Goal: Find contact information: Find contact information

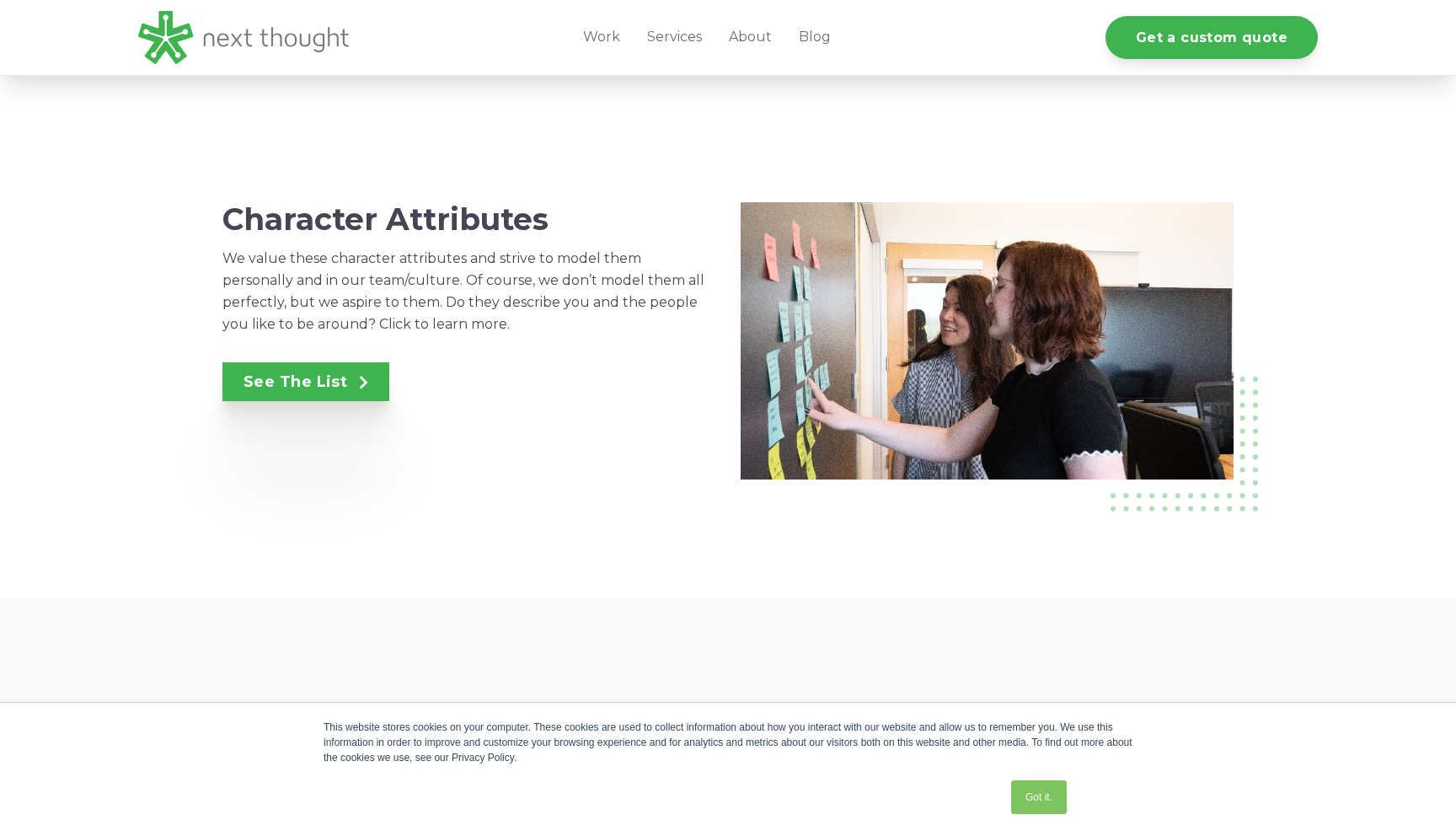
scroll to position [1174, 0]
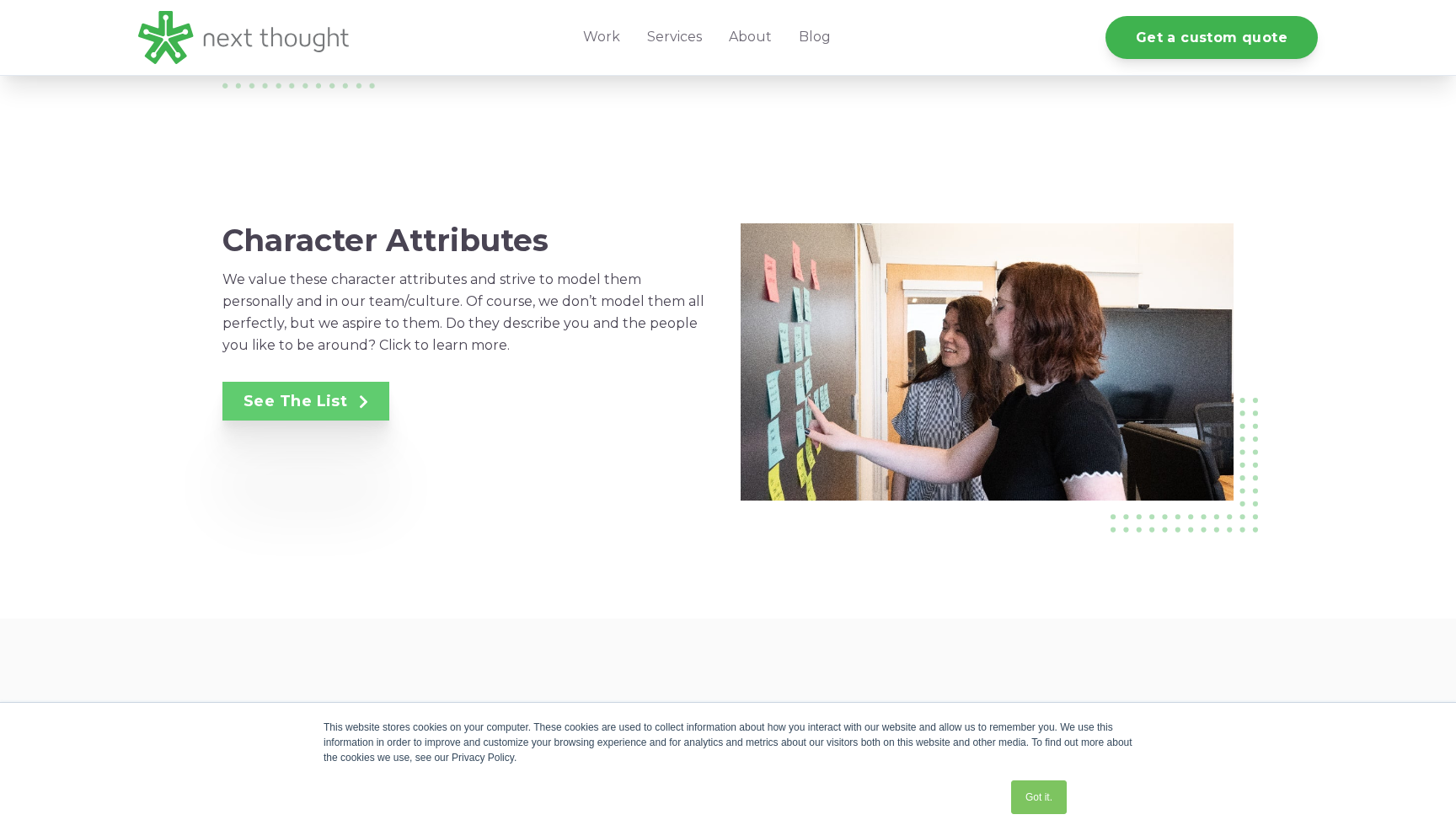
click at [274, 394] on link "See The List" at bounding box center [306, 401] width 167 height 39
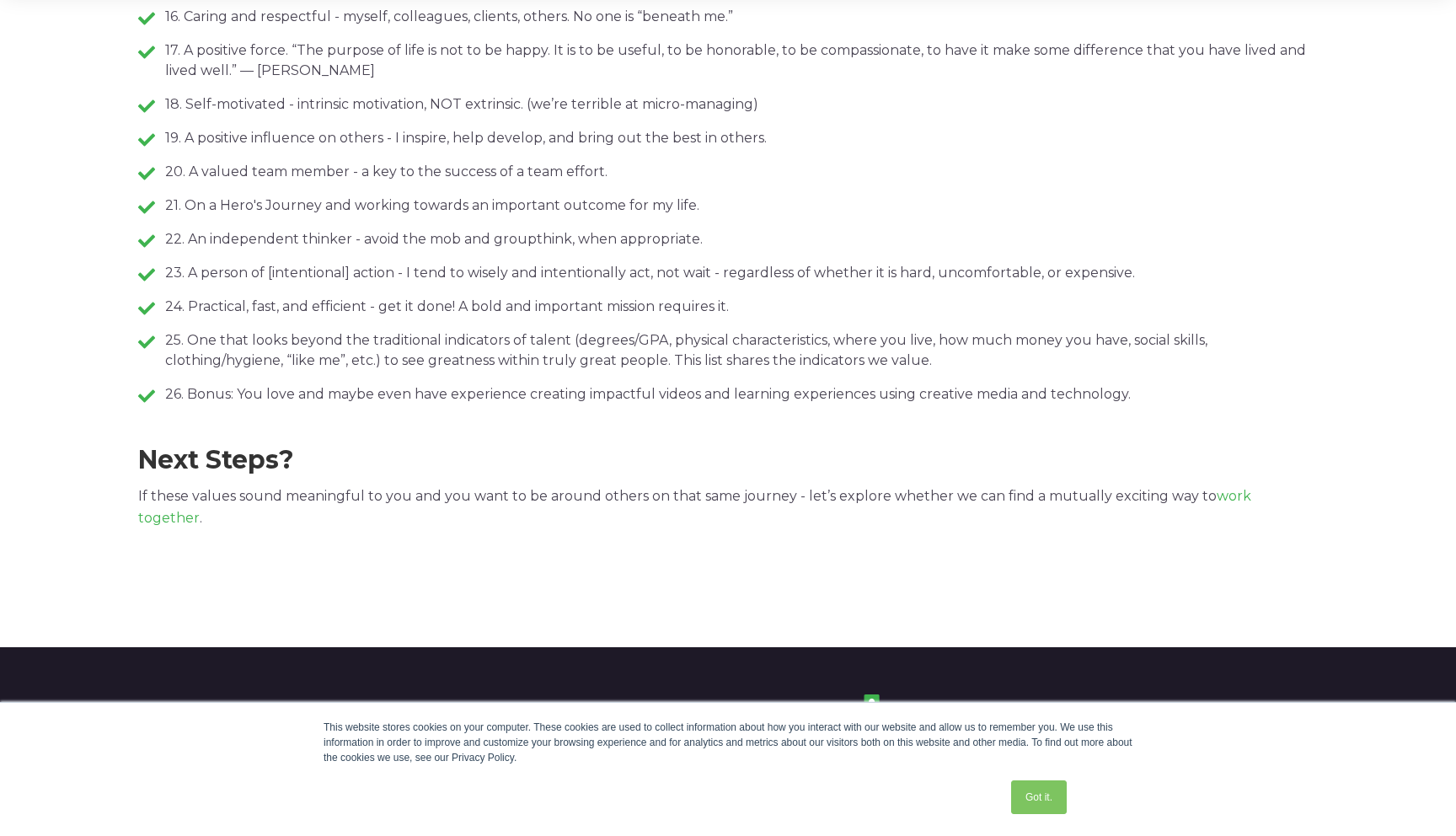
scroll to position [1246, 0]
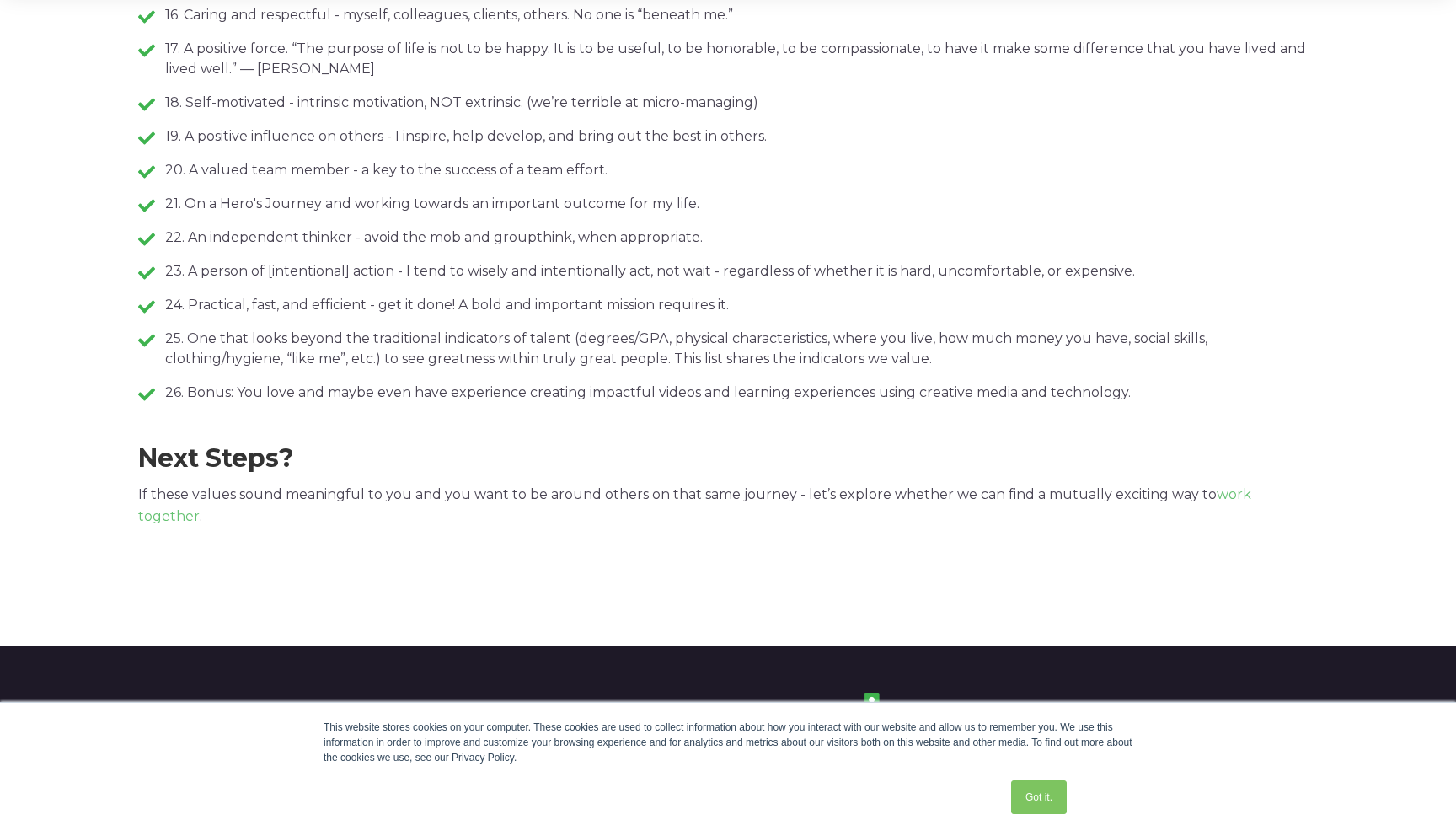
click at [1247, 493] on link "work together" at bounding box center [695, 505] width 1113 height 38
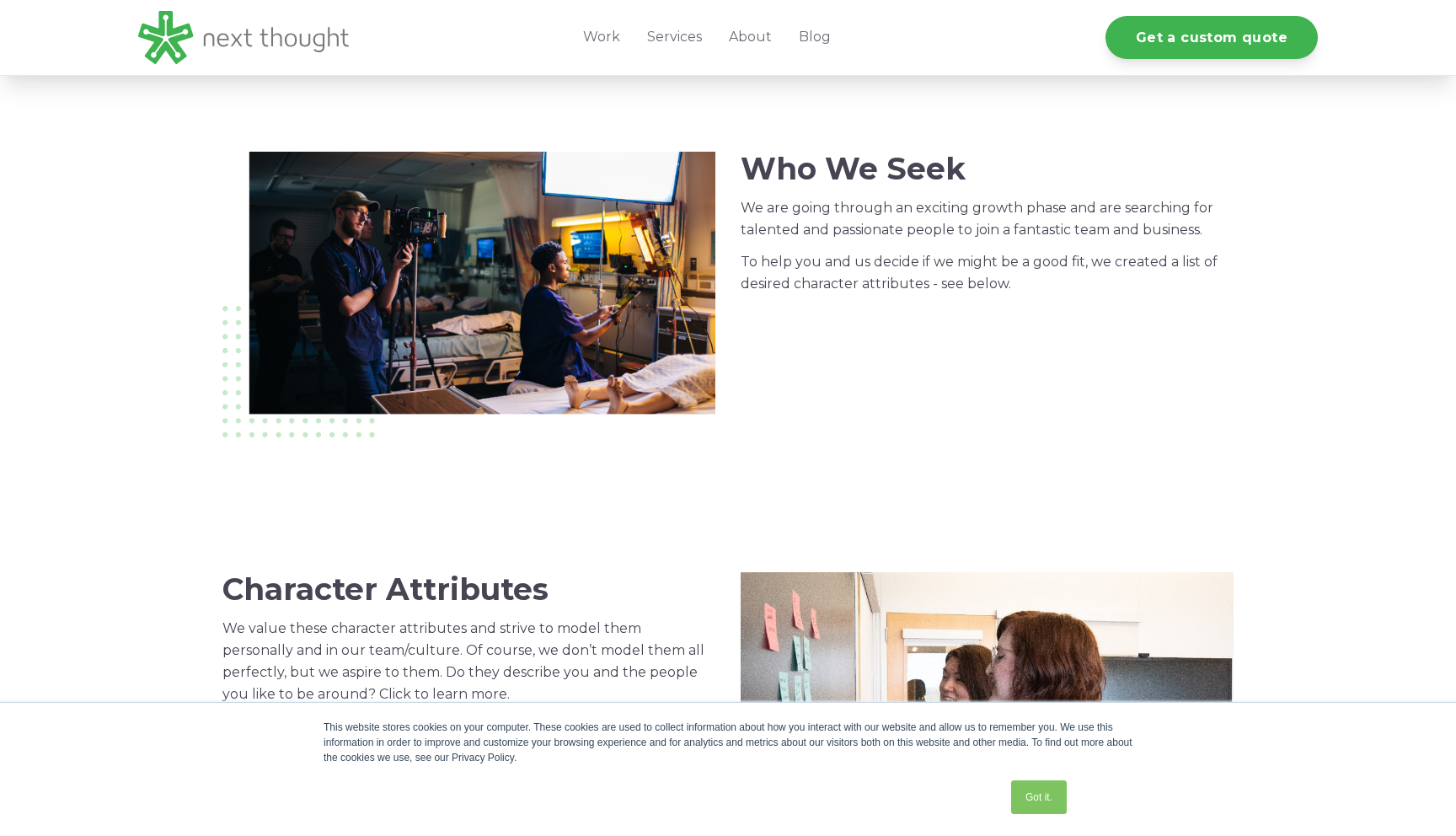
scroll to position [850, 0]
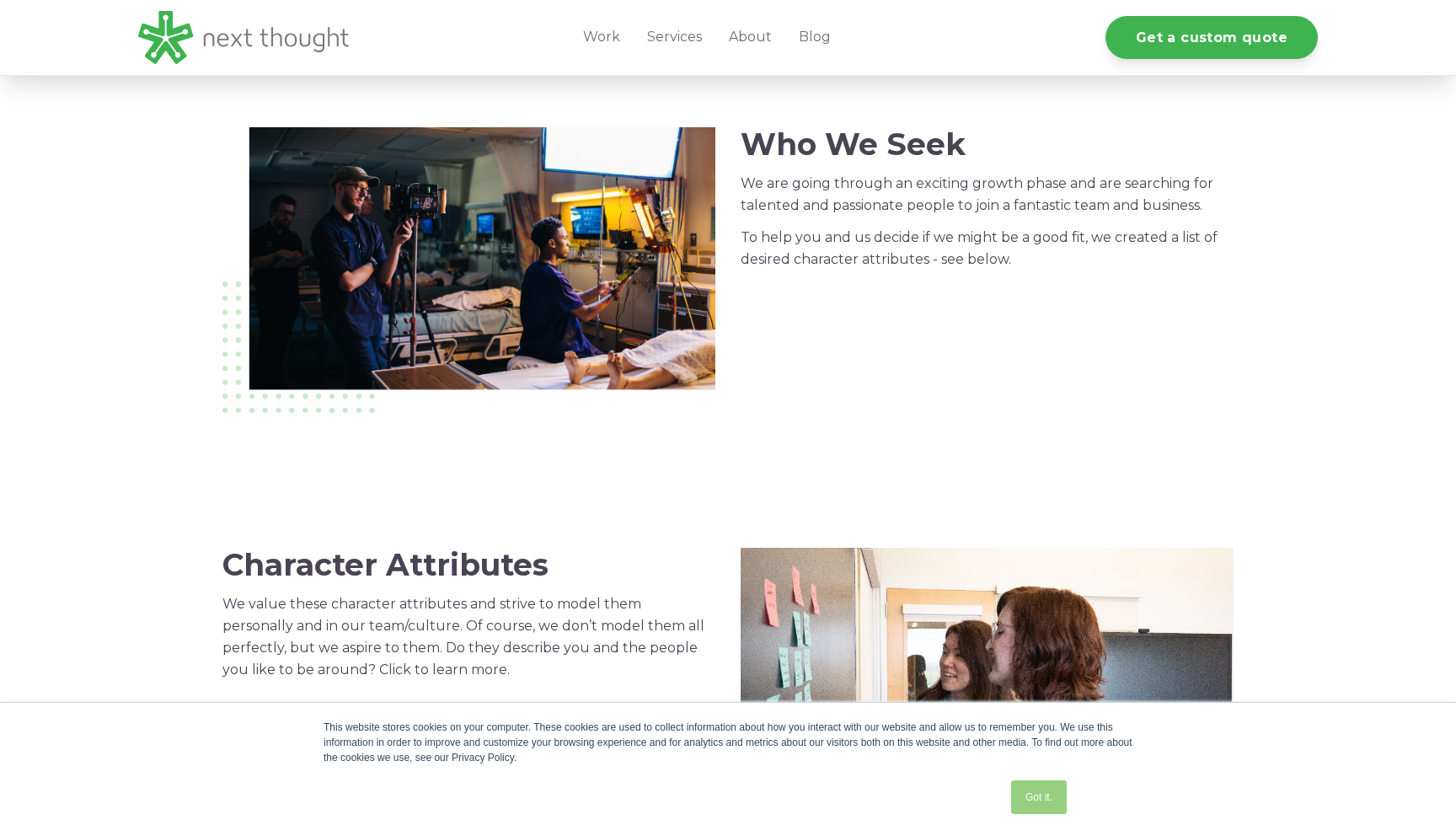
click at [1024, 807] on link "Got it." at bounding box center [1039, 798] width 55 height 34
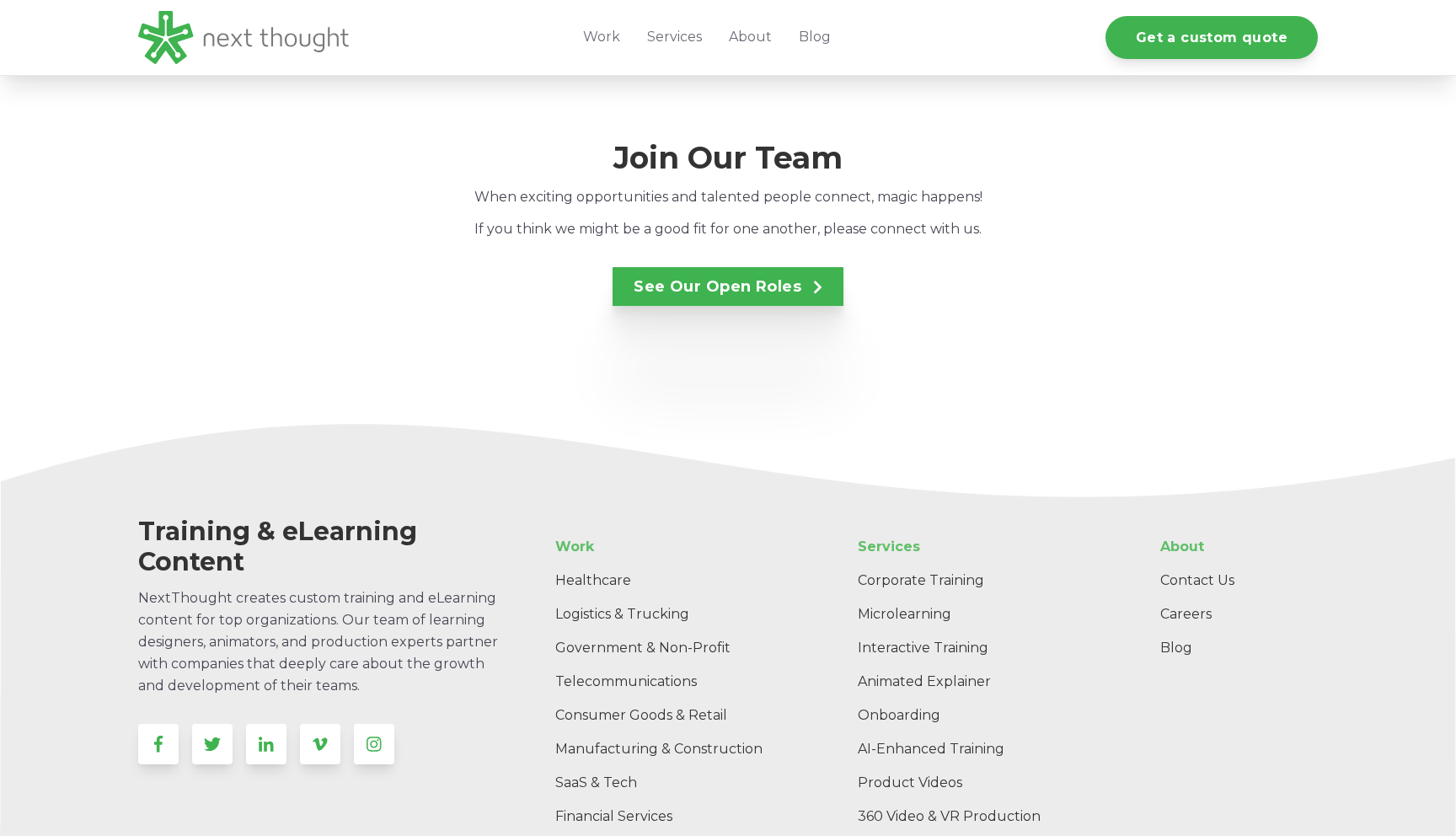
scroll to position [3370, 0]
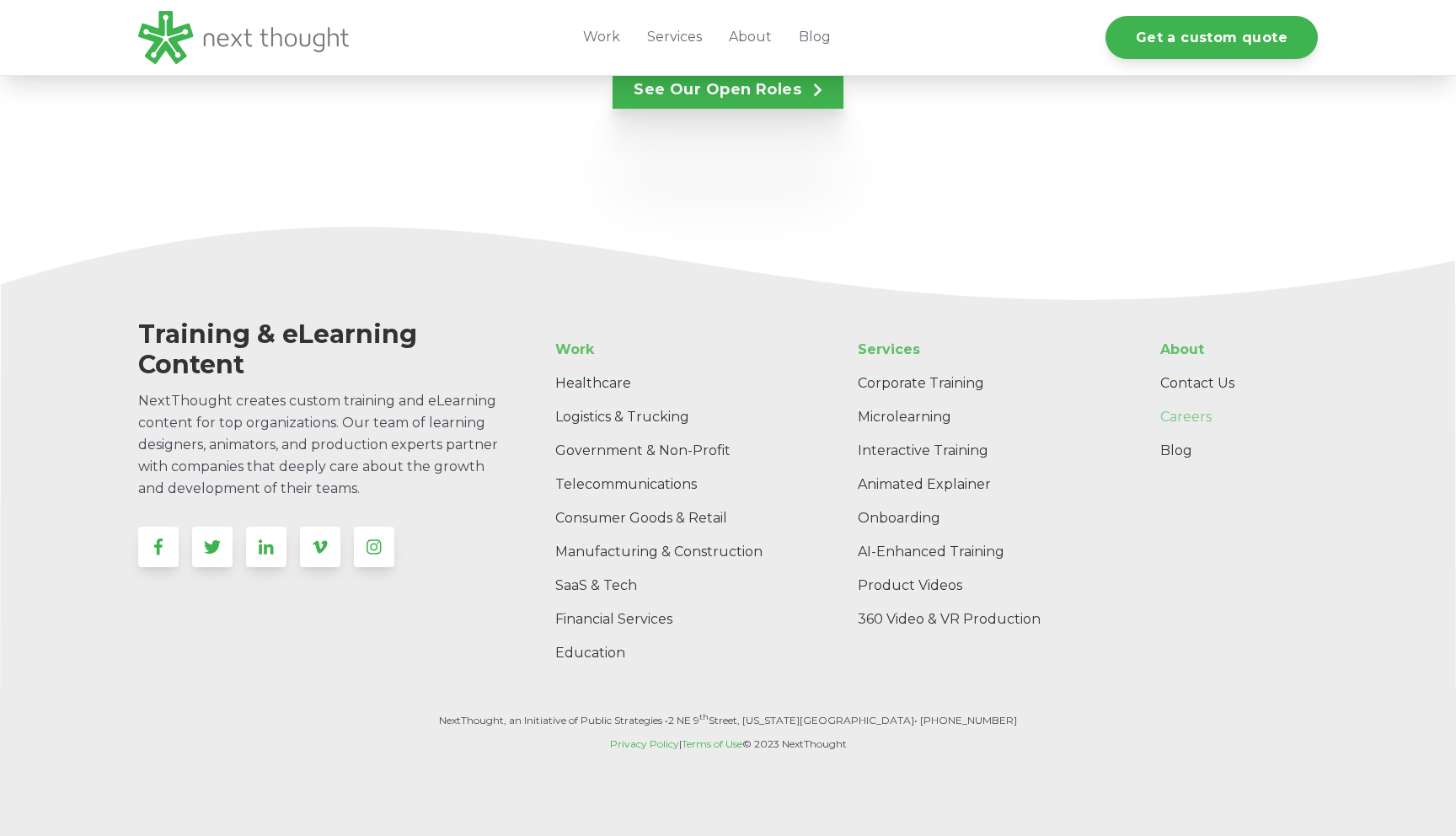
click at [1189, 401] on link "Careers" at bounding box center [1232, 418] width 171 height 34
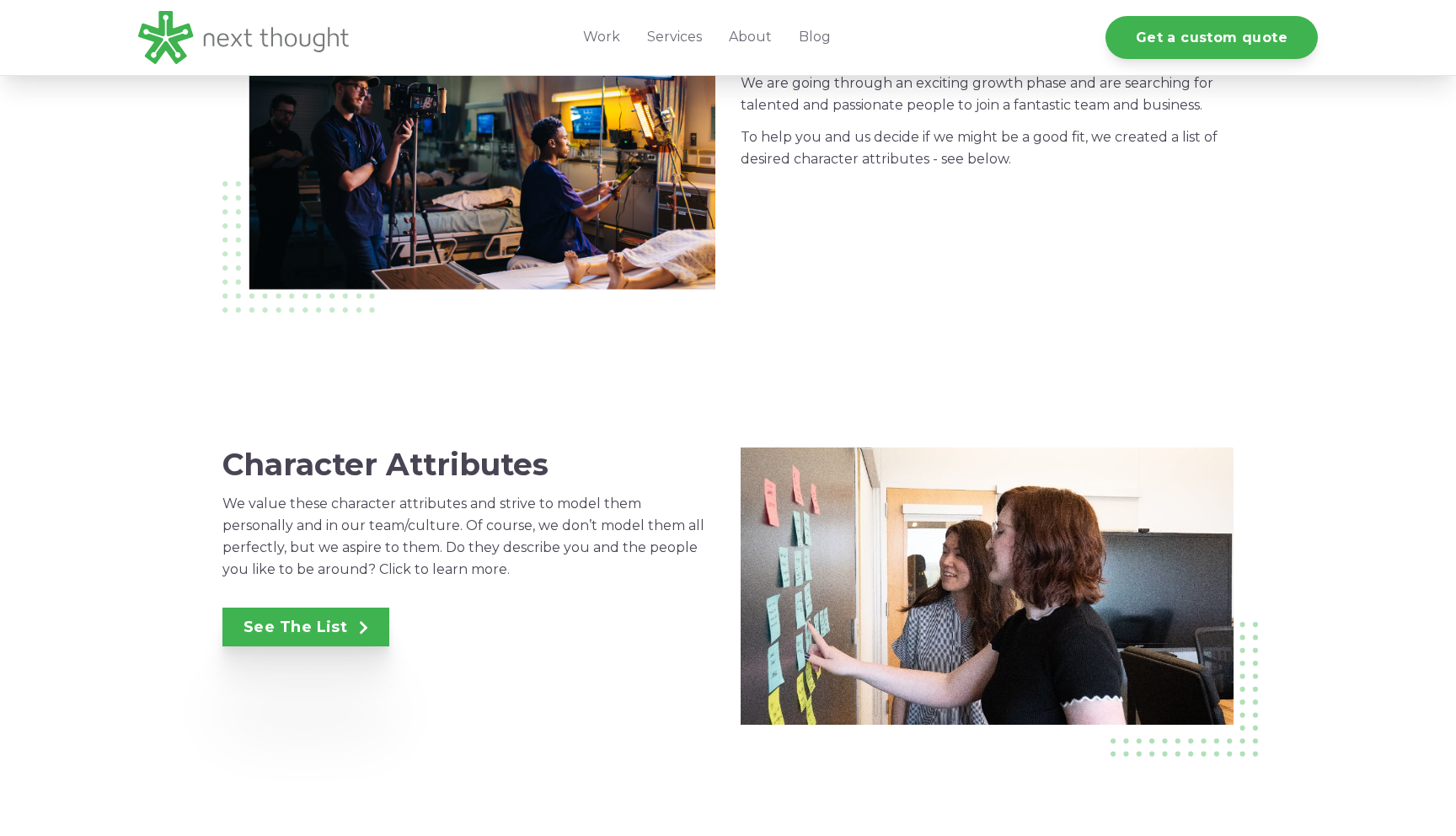
scroll to position [1376, 0]
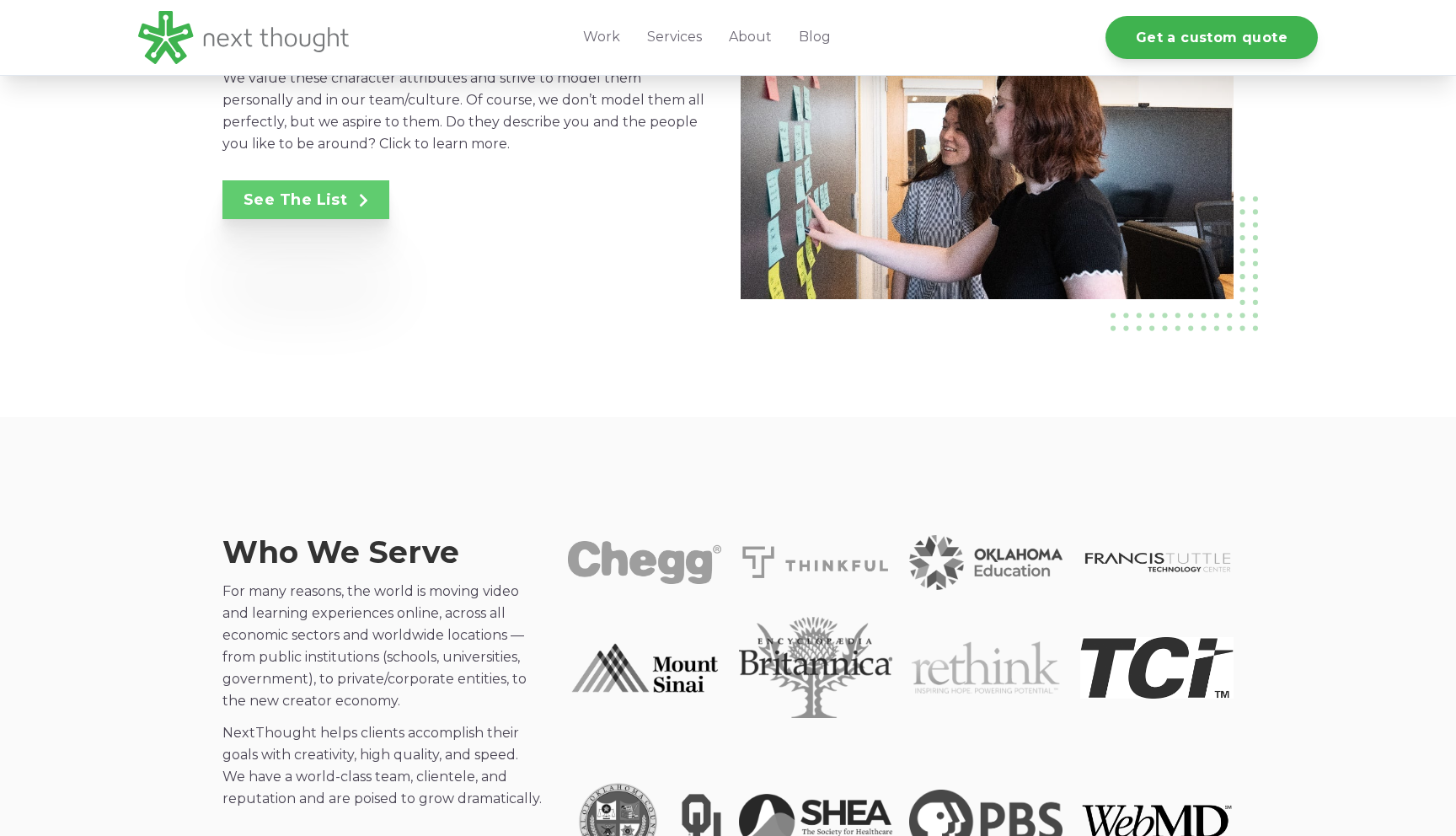
click at [350, 213] on link "See The List" at bounding box center [306, 200] width 167 height 39
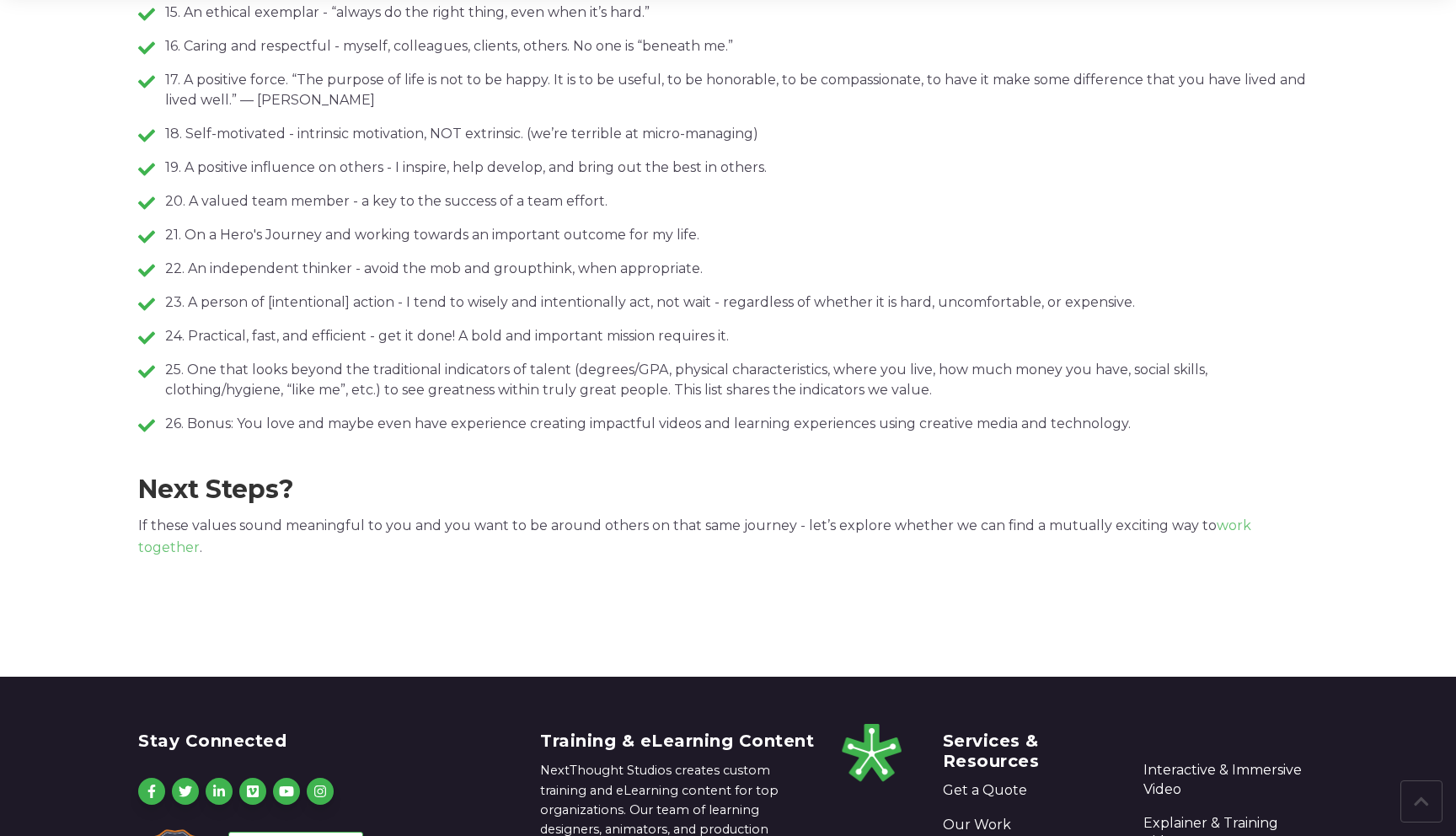
click at [1229, 521] on link "work together" at bounding box center [695, 537] width 1113 height 38
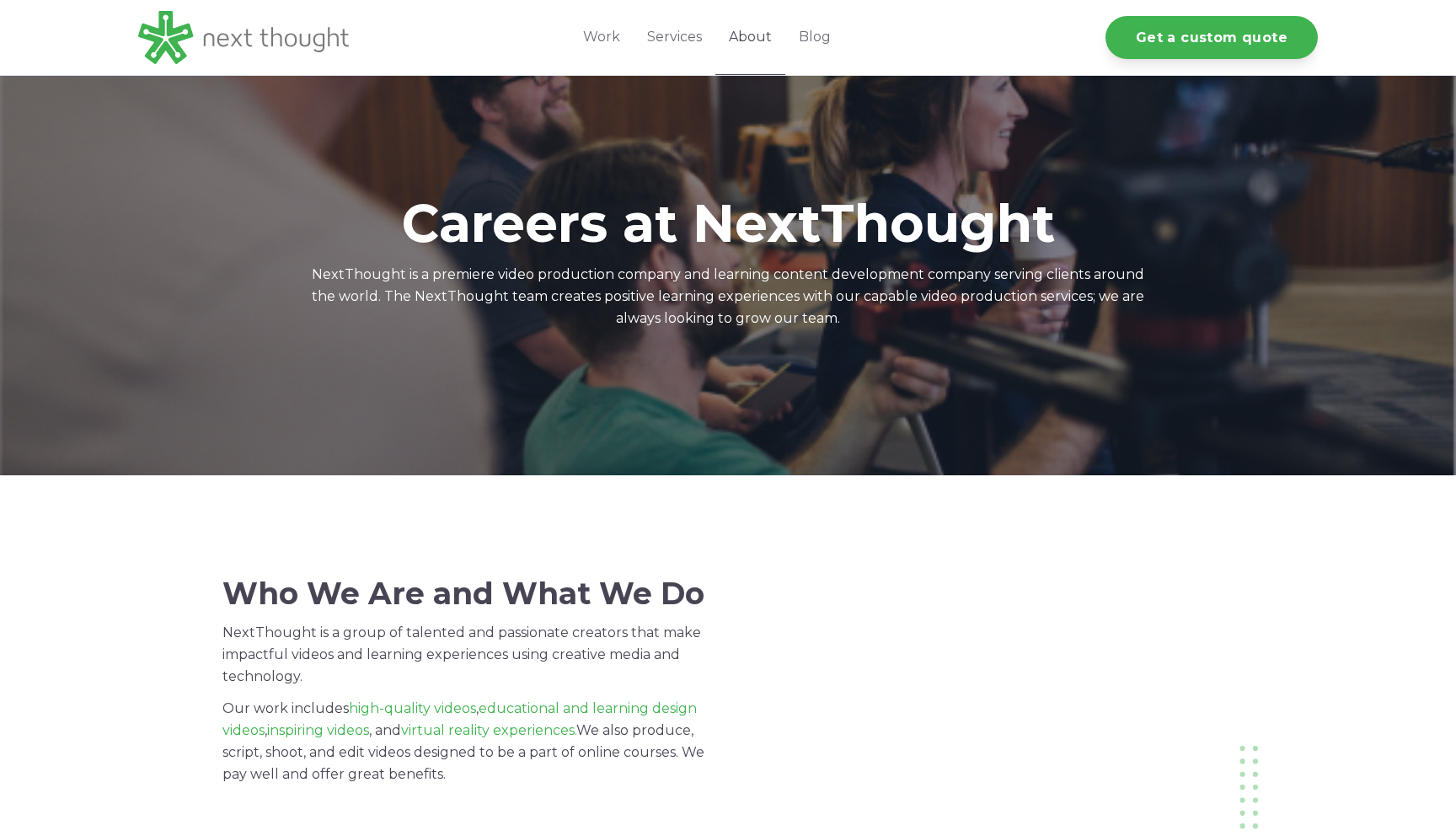
click at [747, 34] on link "About" at bounding box center [751, 37] width 70 height 75
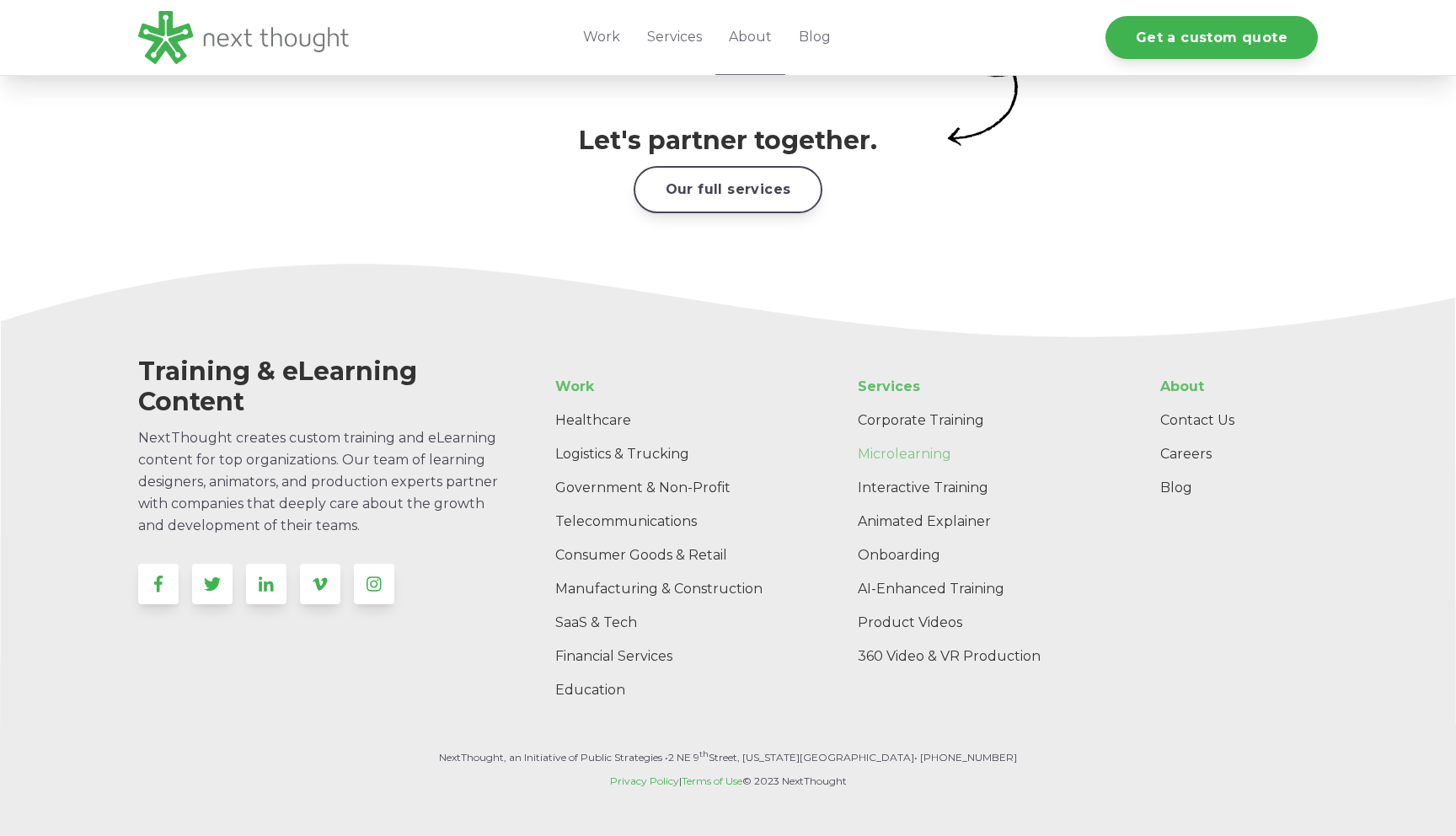
scroll to position [2656, 0]
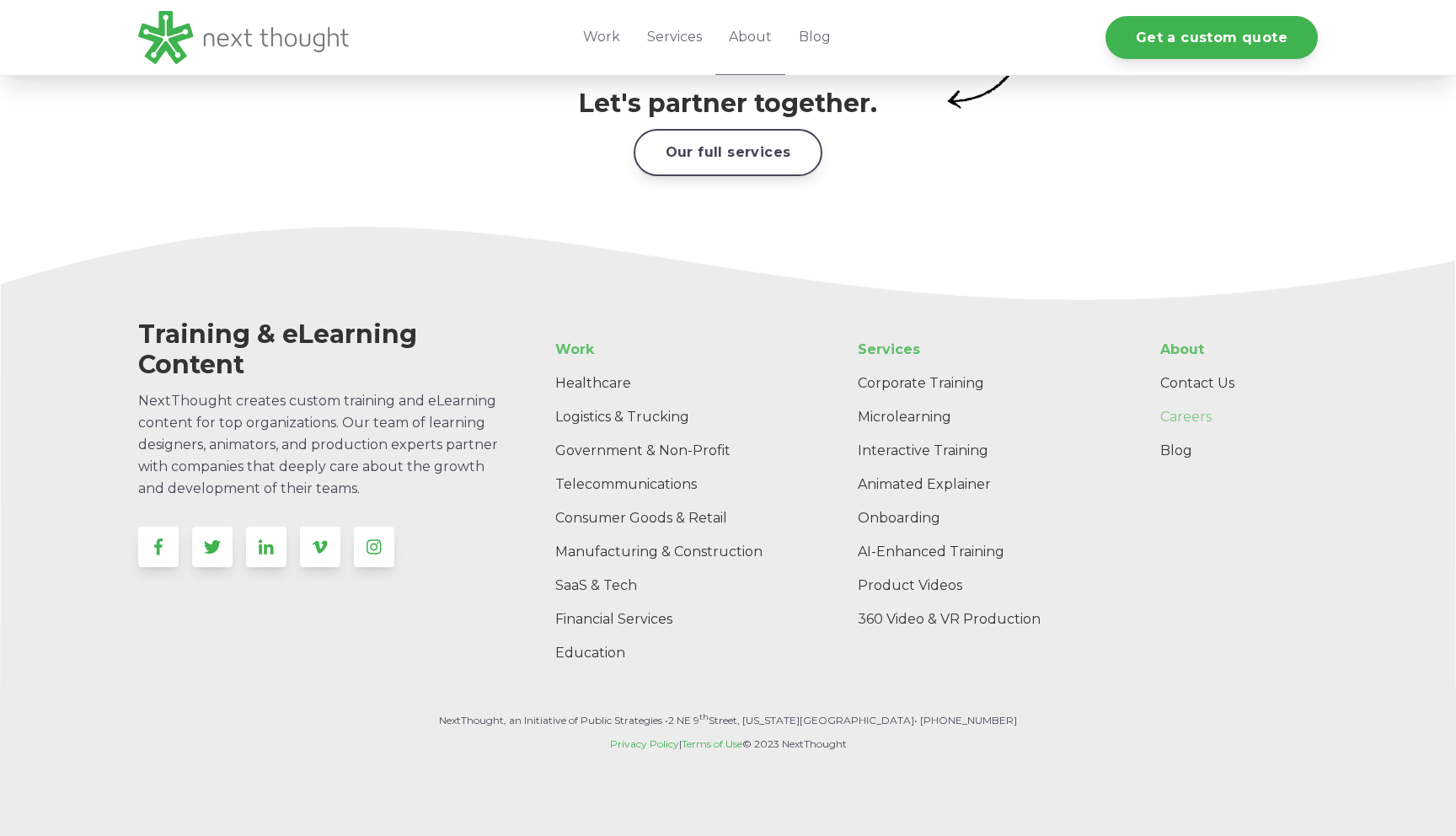
click at [1193, 401] on link "Careers" at bounding box center [1232, 418] width 171 height 34
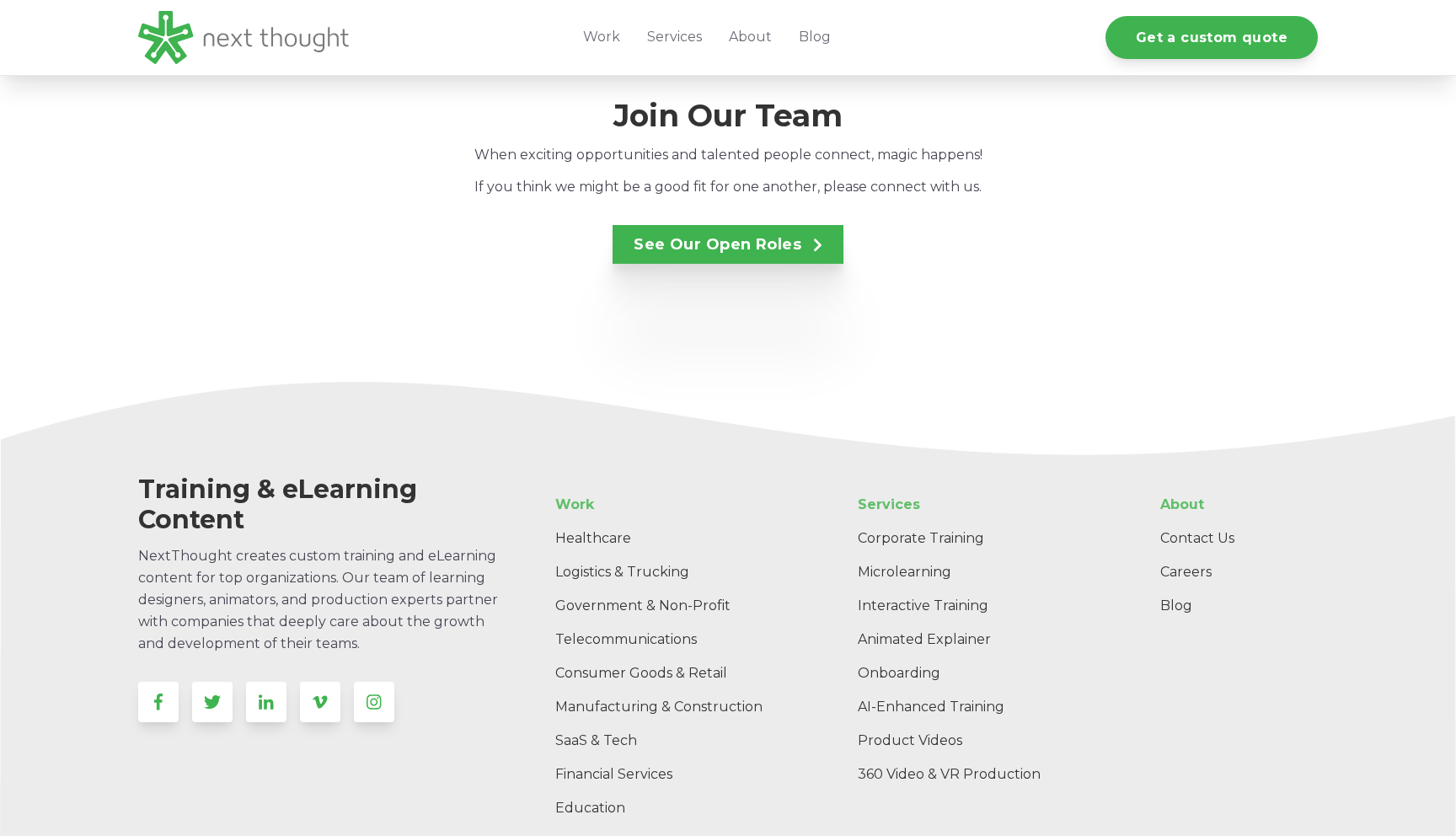
scroll to position [3370, 0]
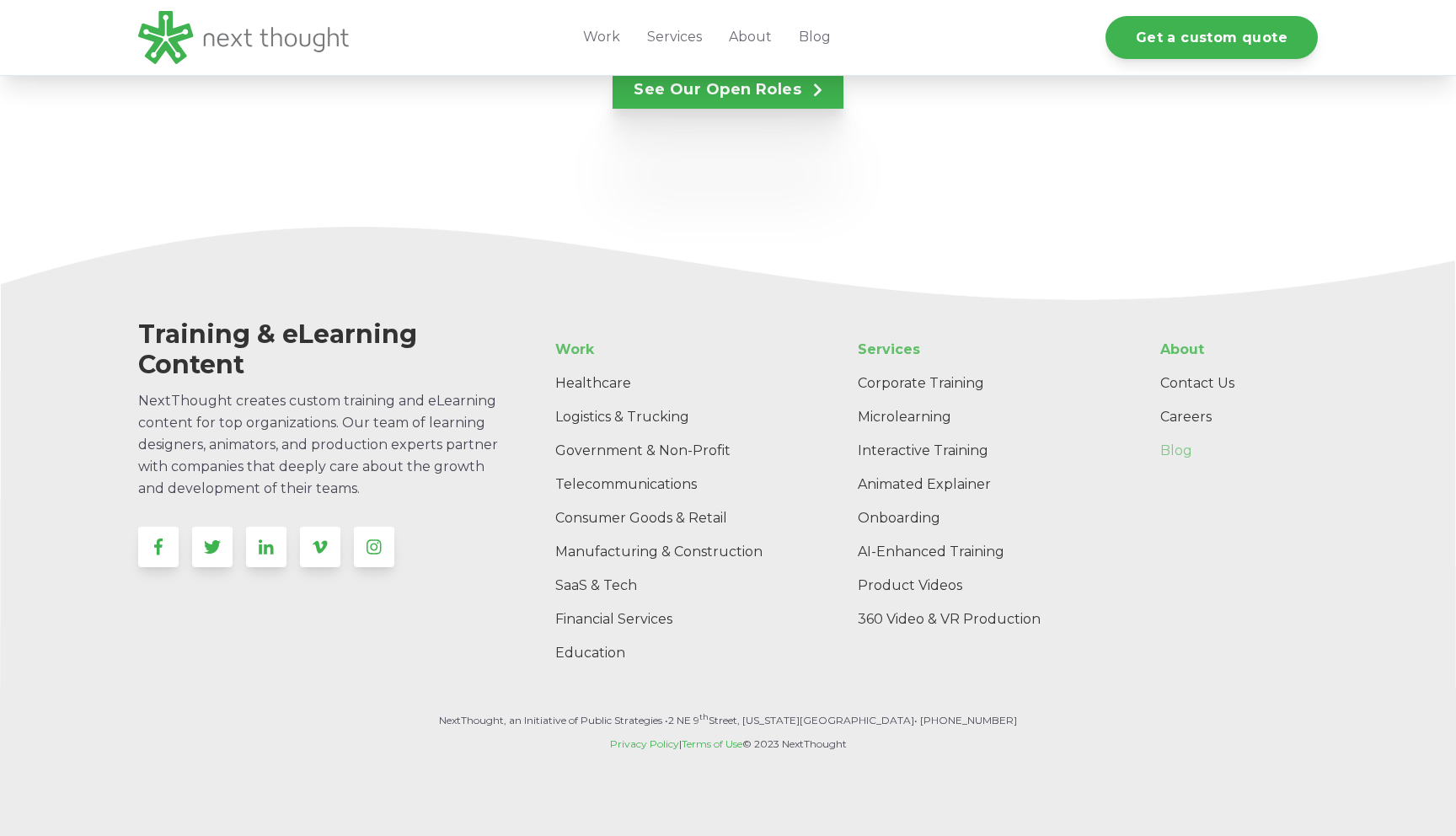
click at [1168, 435] on link "Blog" at bounding box center [1232, 452] width 171 height 34
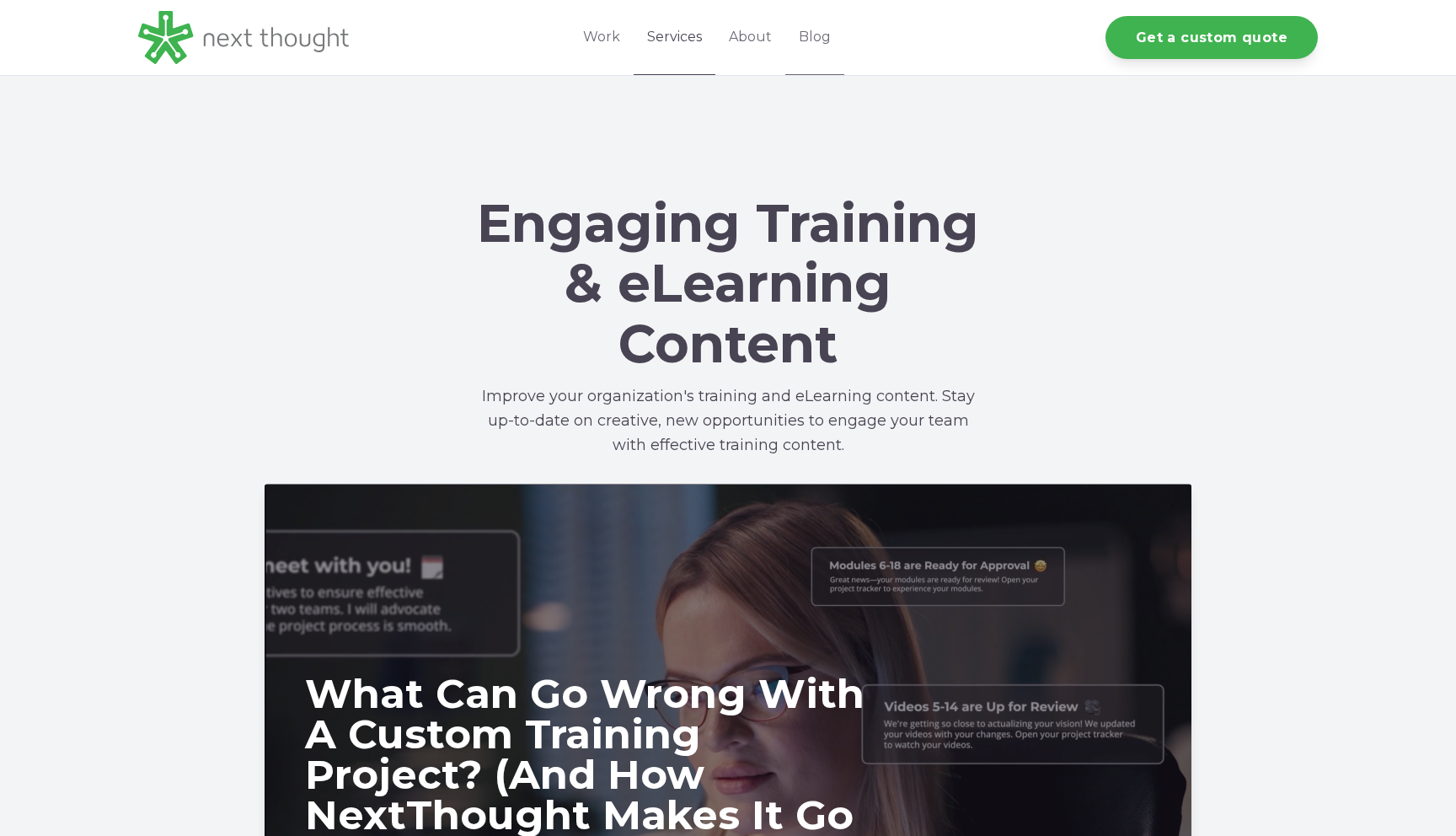
click at [669, 37] on link "Services" at bounding box center [675, 37] width 82 height 75
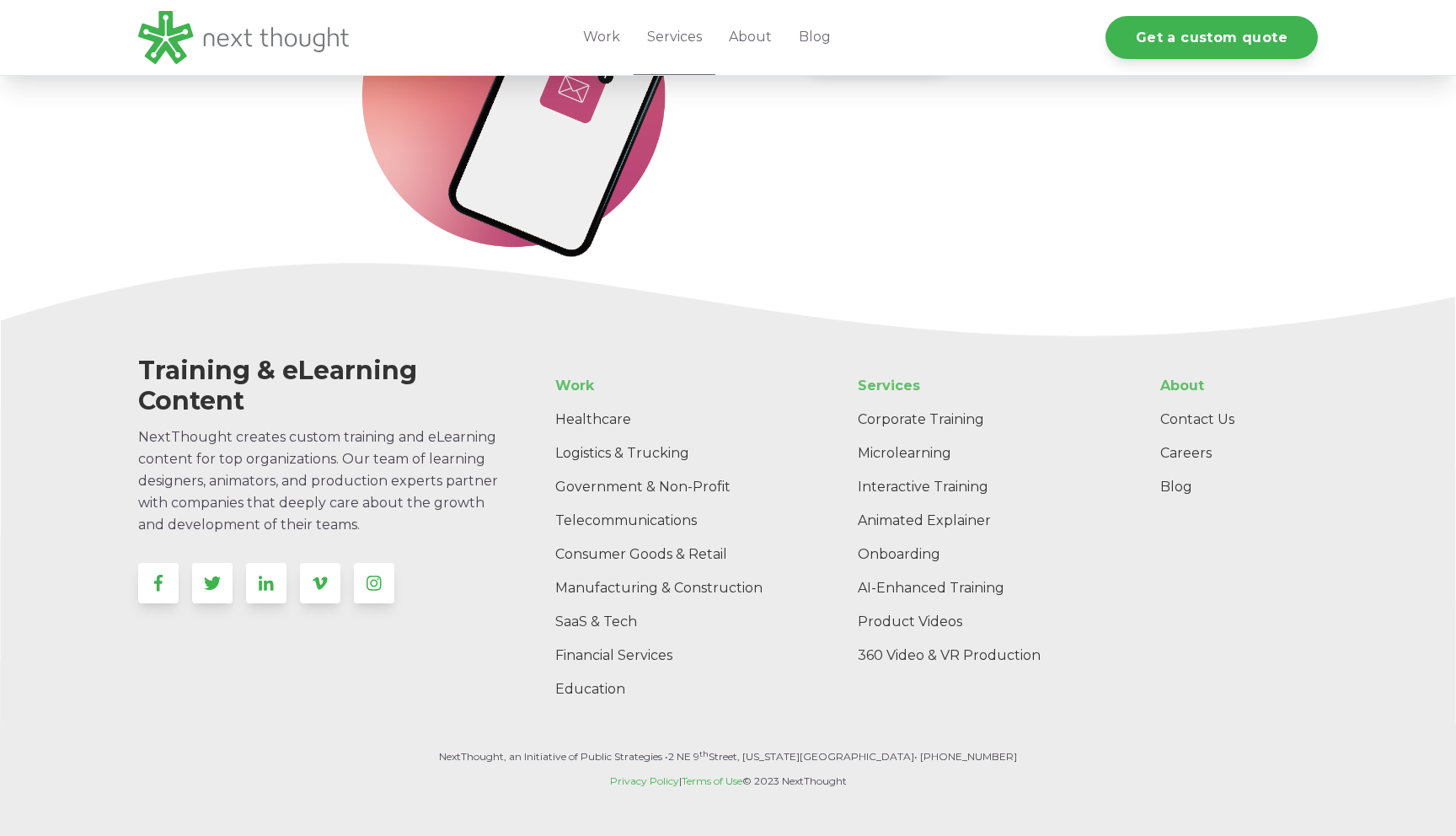
scroll to position [3276, 0]
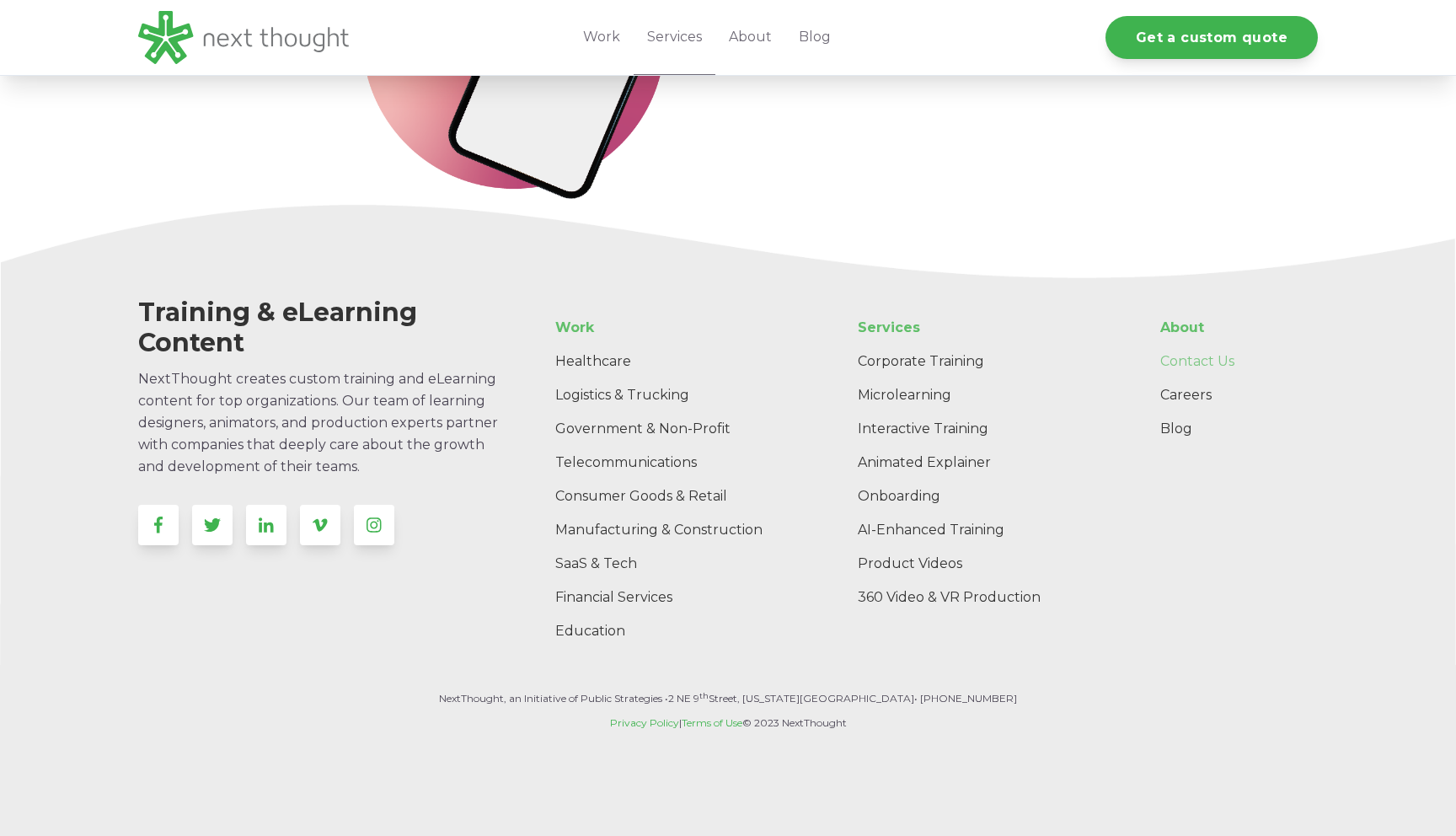
click at [1224, 357] on link "Contact Us" at bounding box center [1232, 361] width 171 height 34
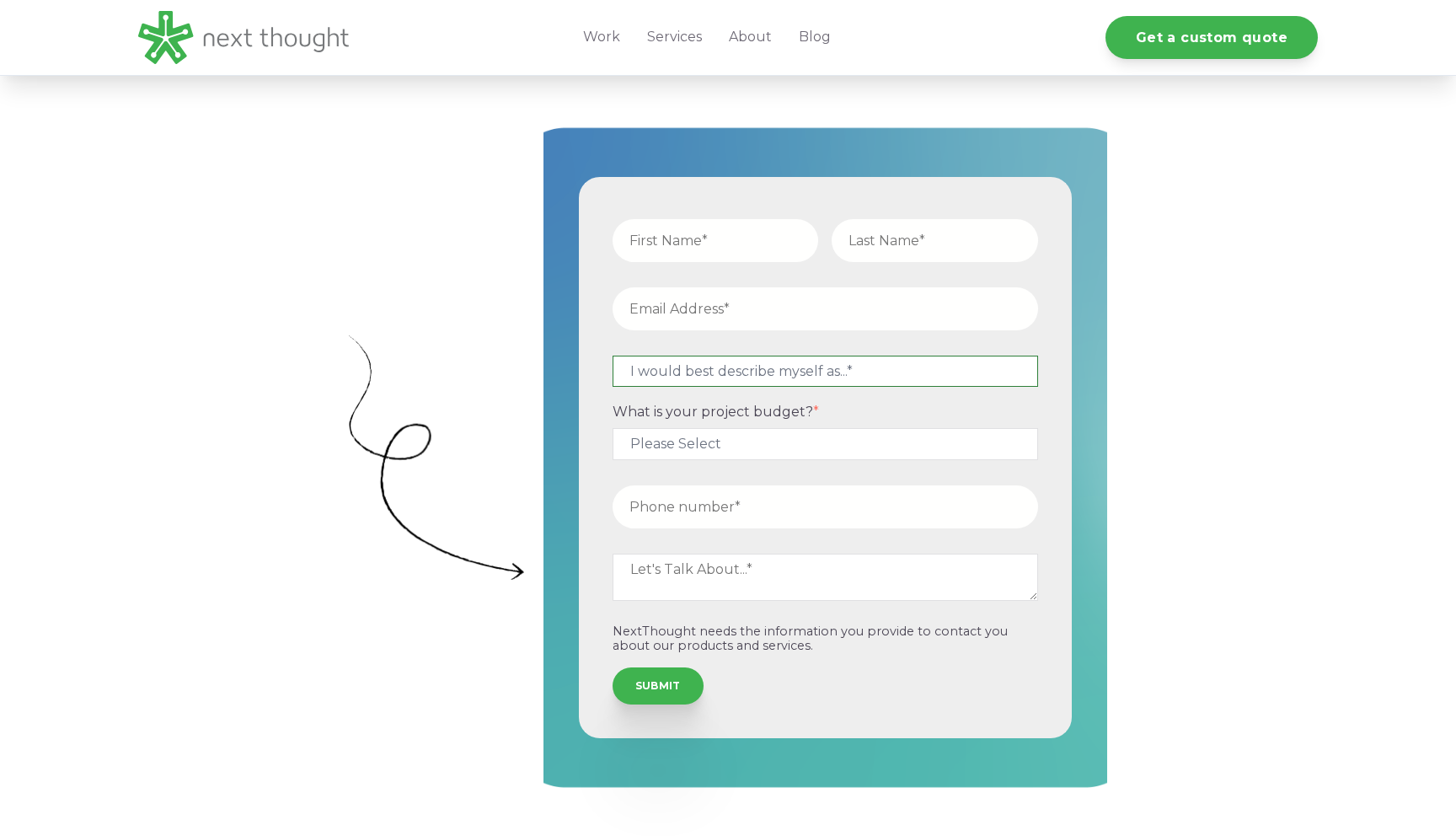
click at [827, 376] on select "I would best describe myself as...* Other I am an executive or owner of a compa…" at bounding box center [825, 371] width 426 height 31
click at [922, 448] on div "What is your project budget? * Please Select $5,000 - $15,000 $15,000 - $25,000…" at bounding box center [825, 431] width 439 height 55
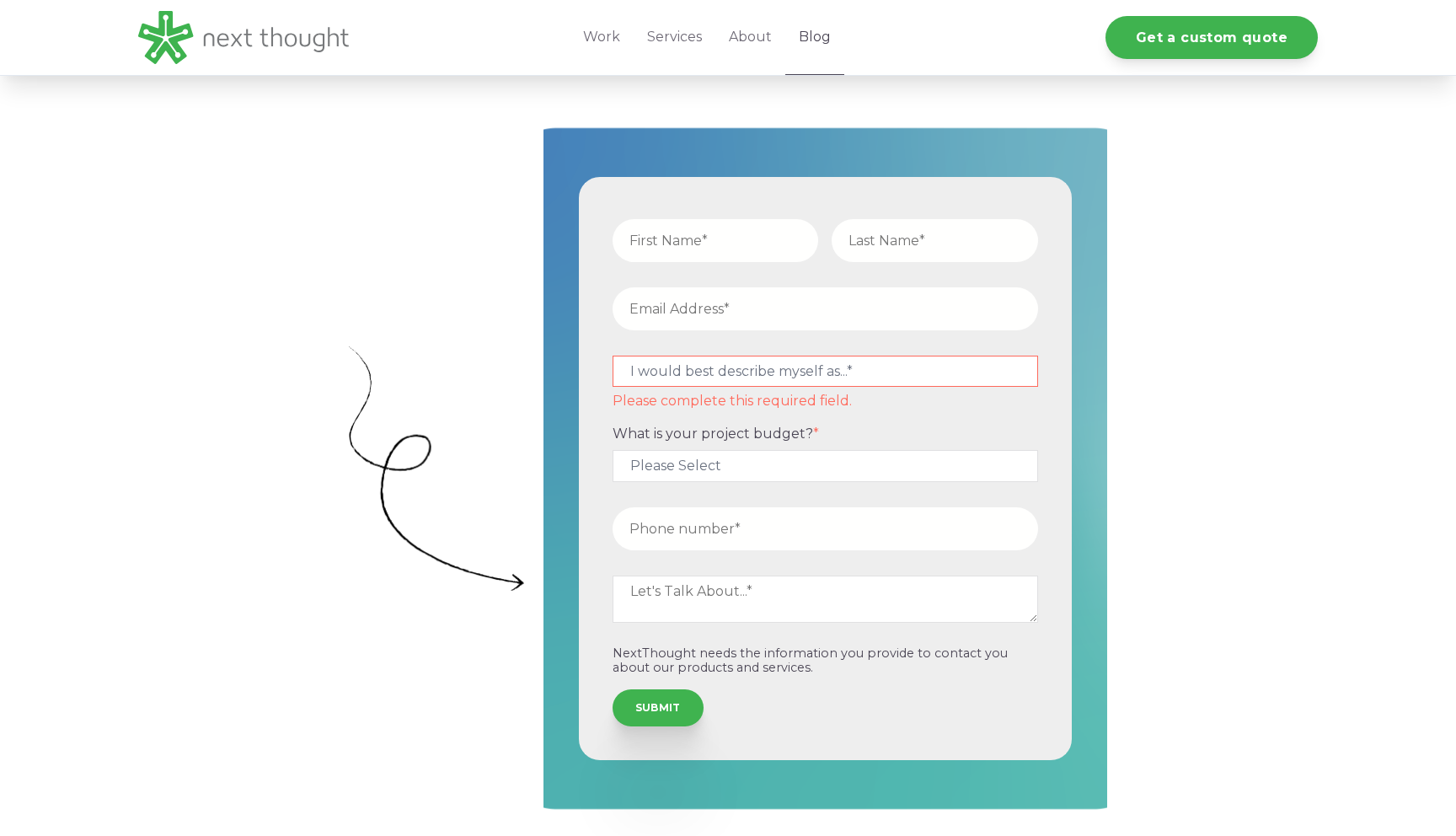
click at [825, 45] on link "Blog" at bounding box center [814, 37] width 59 height 75
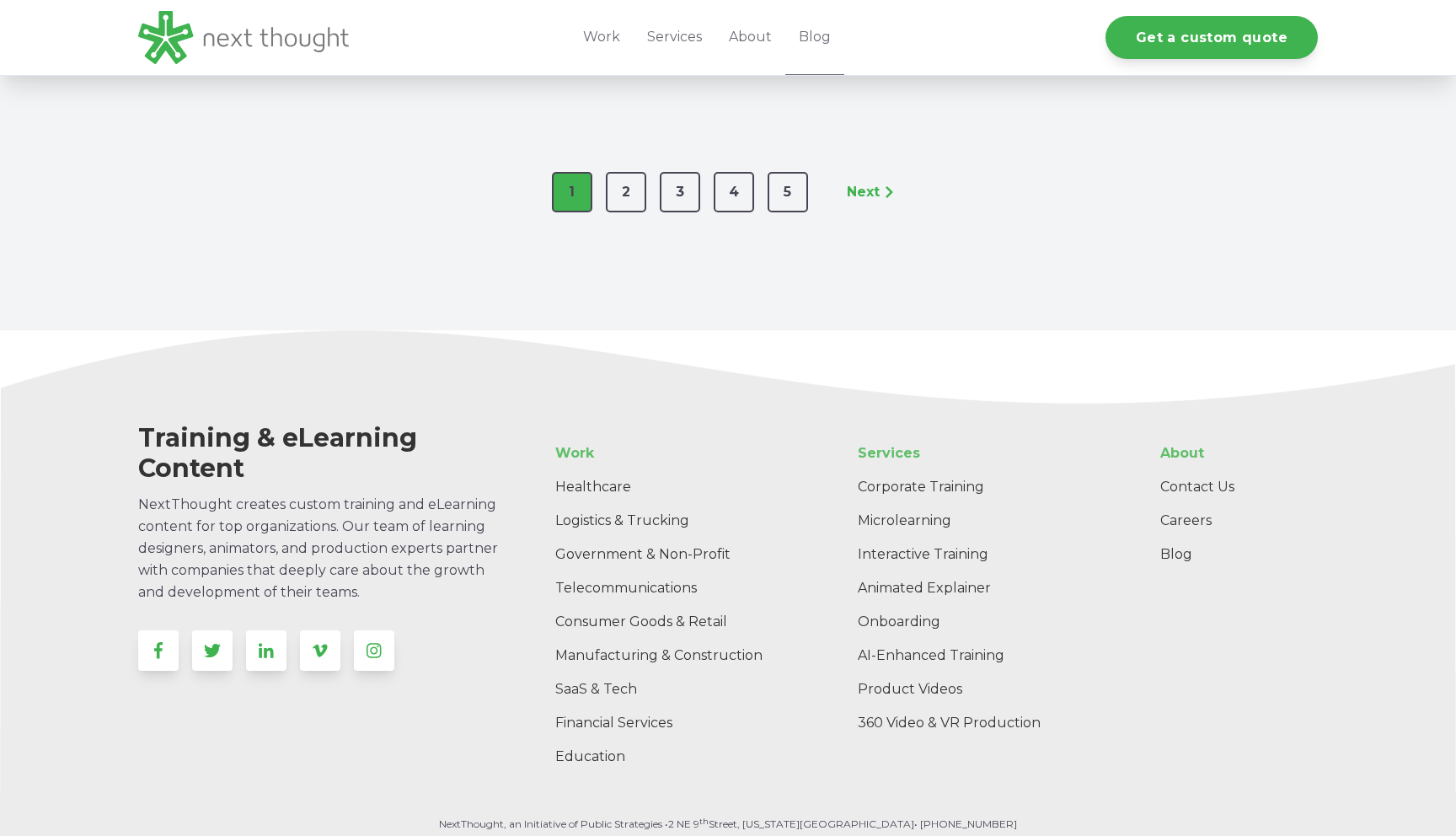
scroll to position [3125, 0]
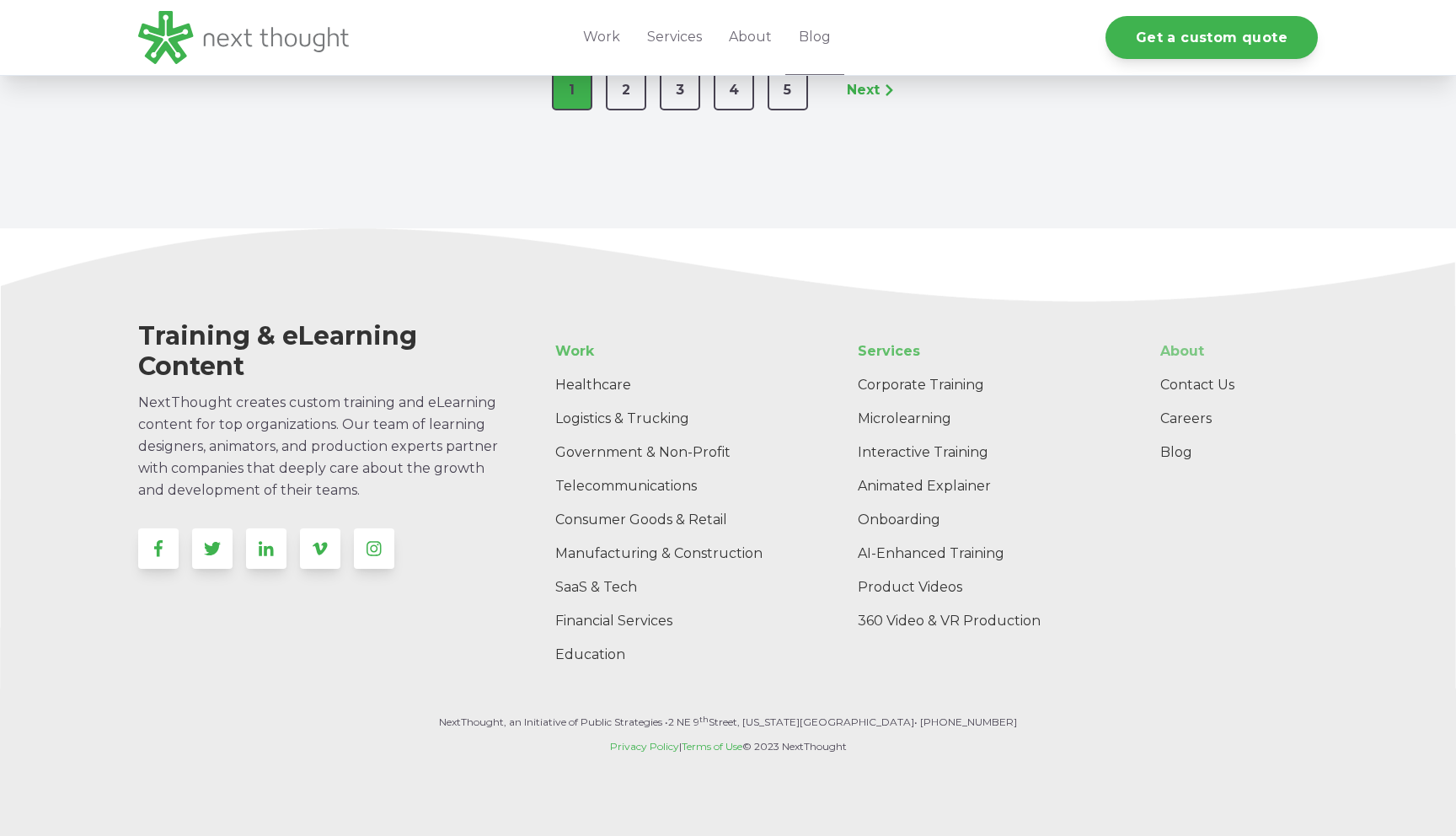
click at [1190, 335] on link "About" at bounding box center [1232, 352] width 171 height 34
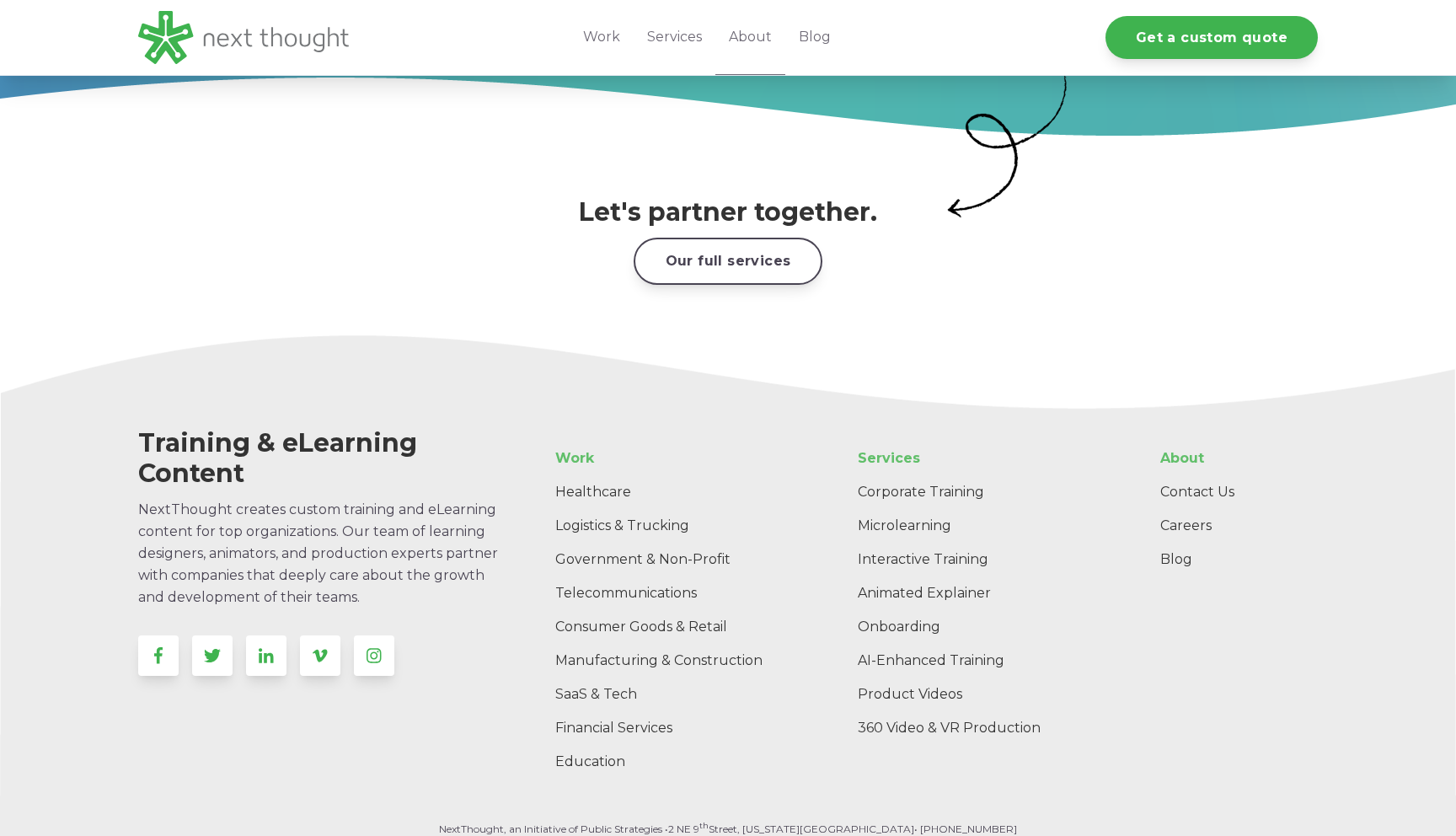
scroll to position [2595, 0]
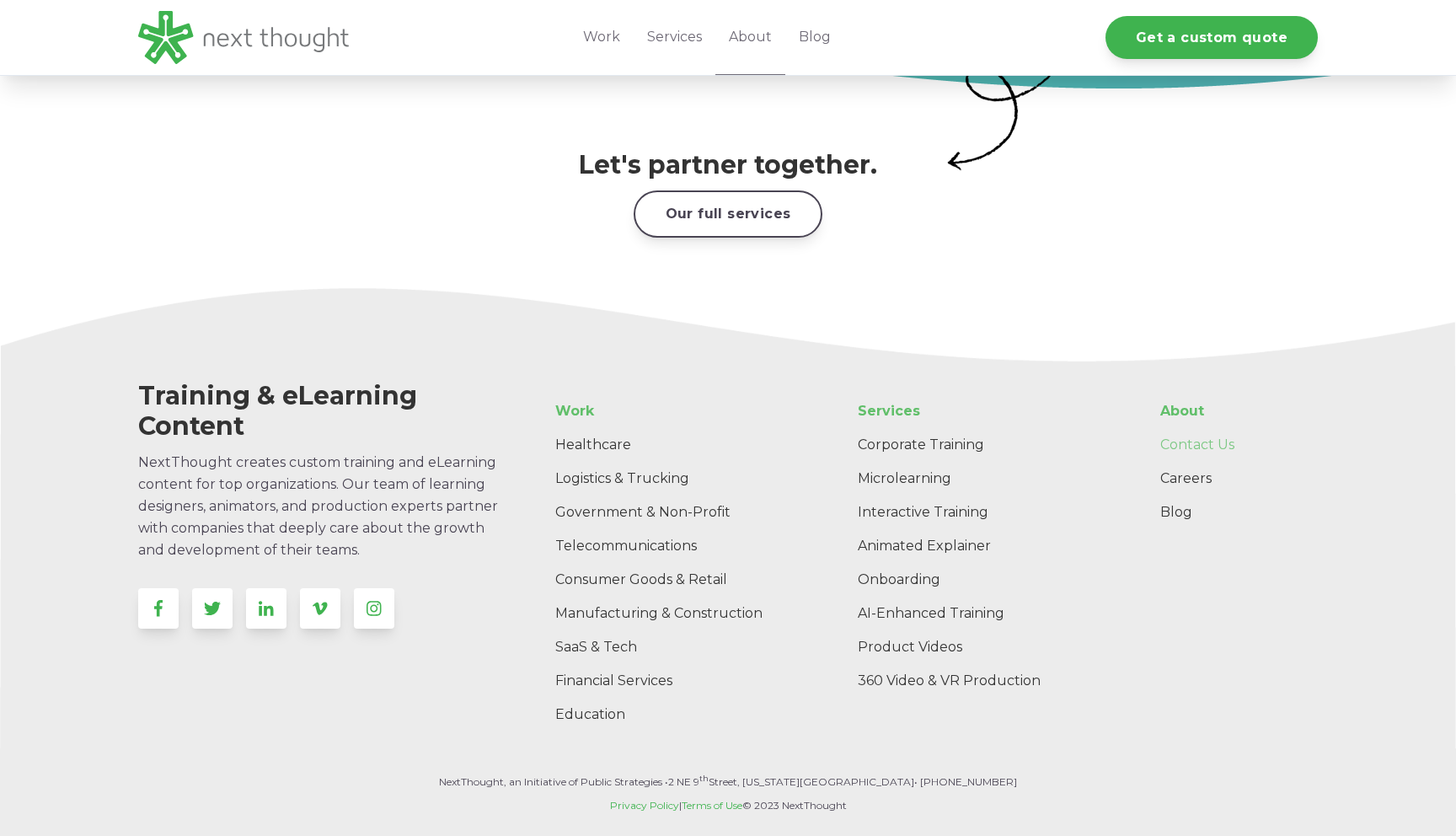
click at [1190, 429] on link "Contact Us" at bounding box center [1232, 446] width 171 height 34
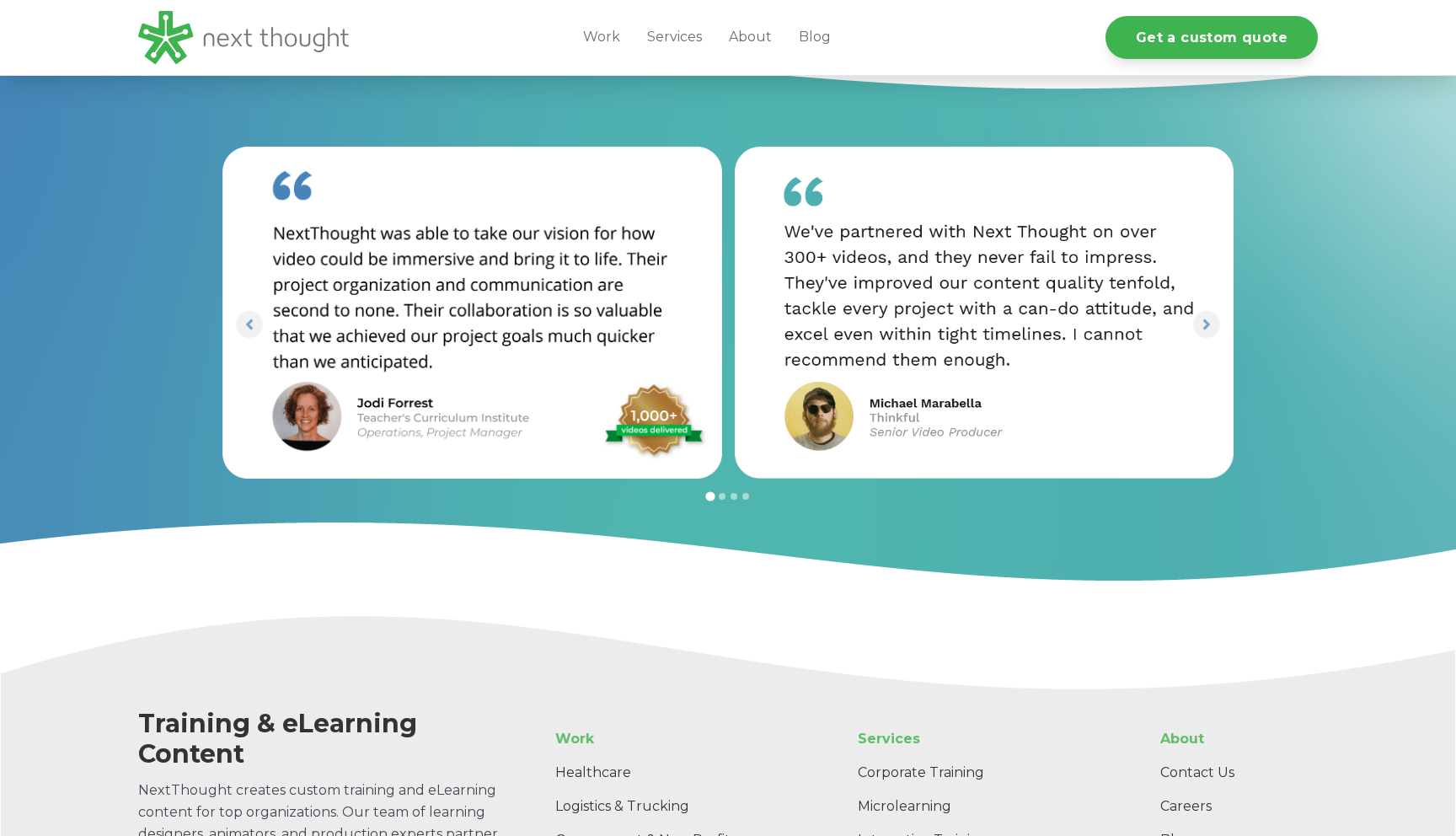
scroll to position [1787, 0]
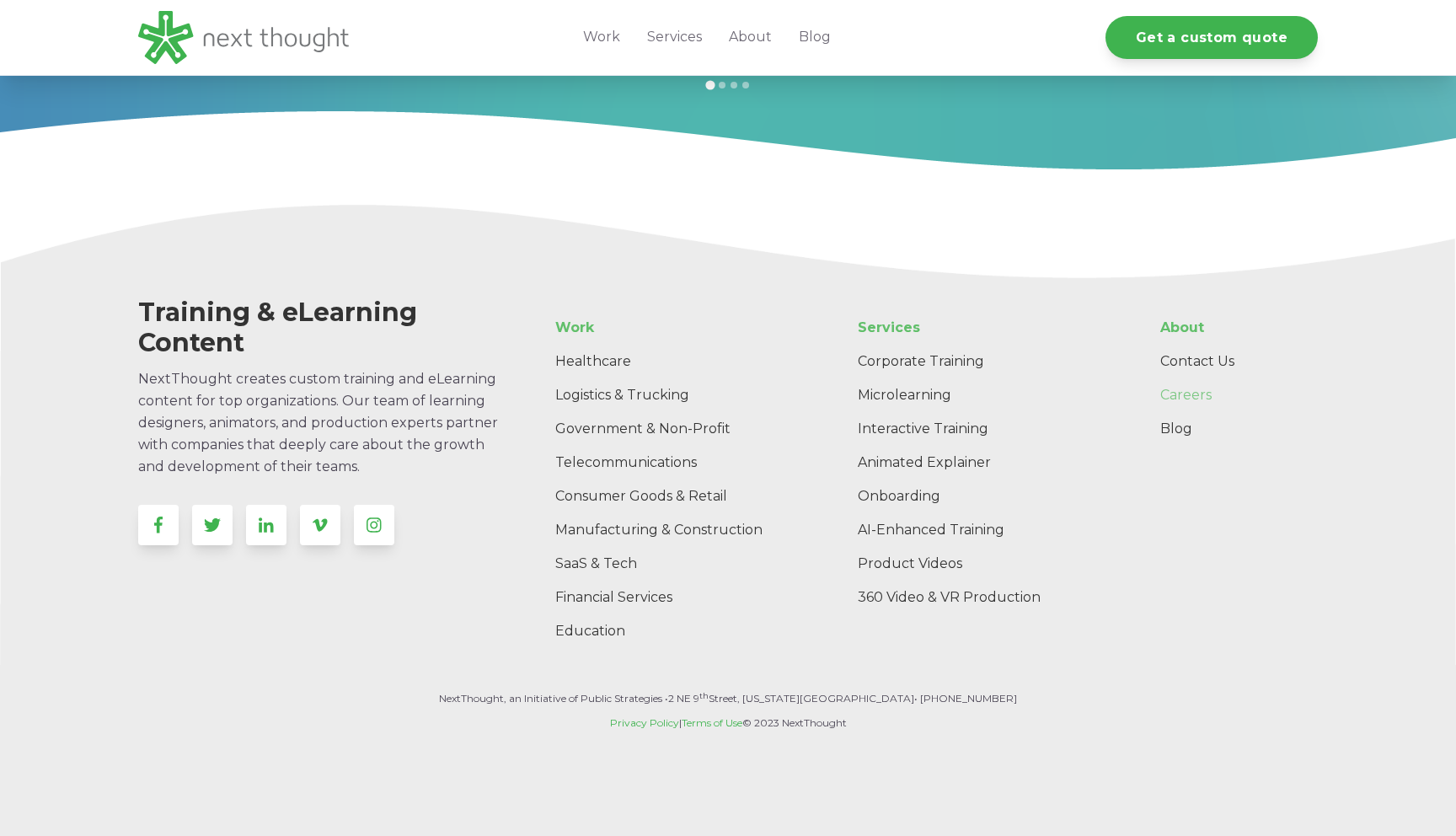
click at [1199, 389] on link "Careers" at bounding box center [1232, 395] width 171 height 34
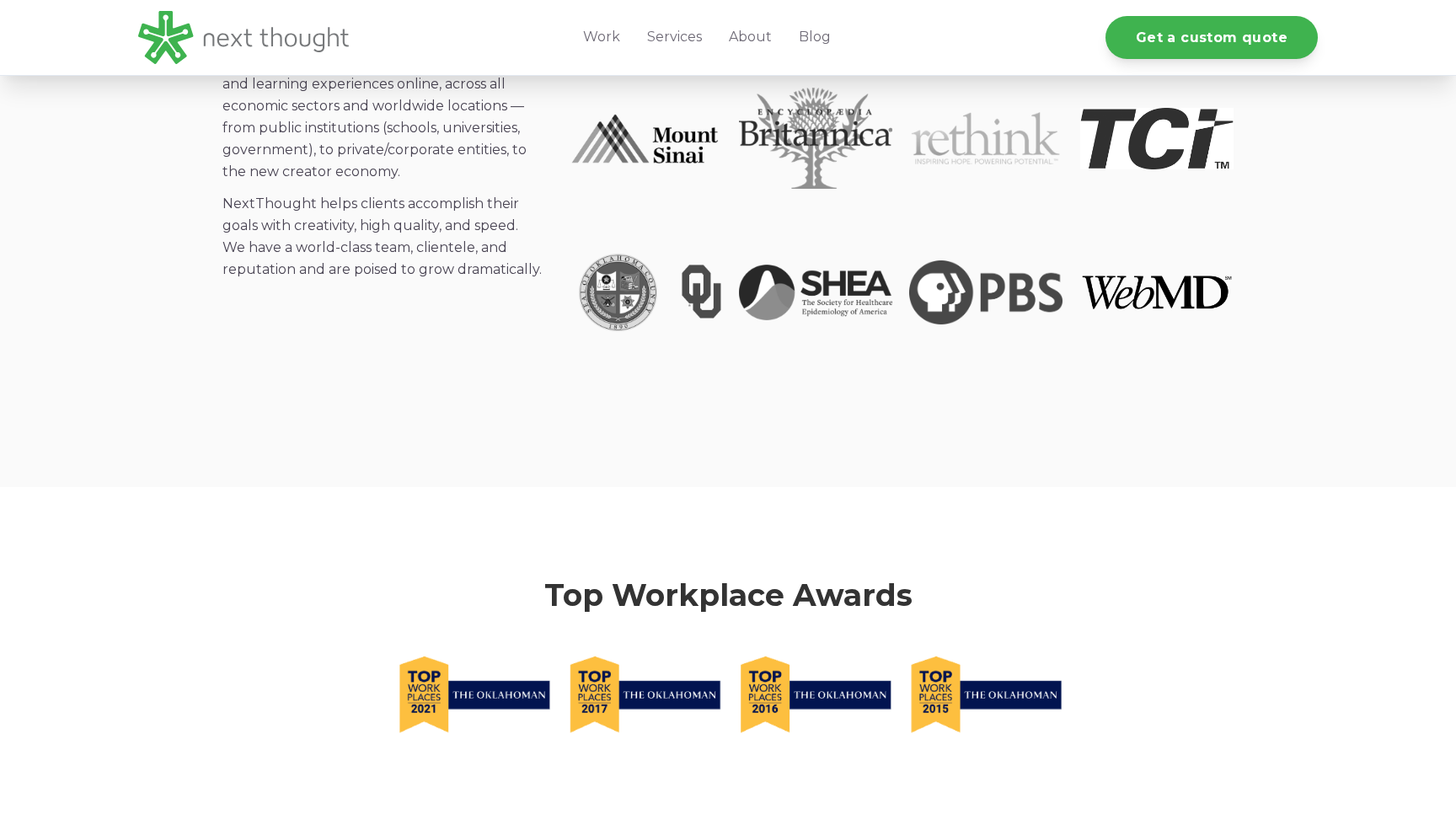
scroll to position [1560, 0]
